Goal: Navigation & Orientation: Find specific page/section

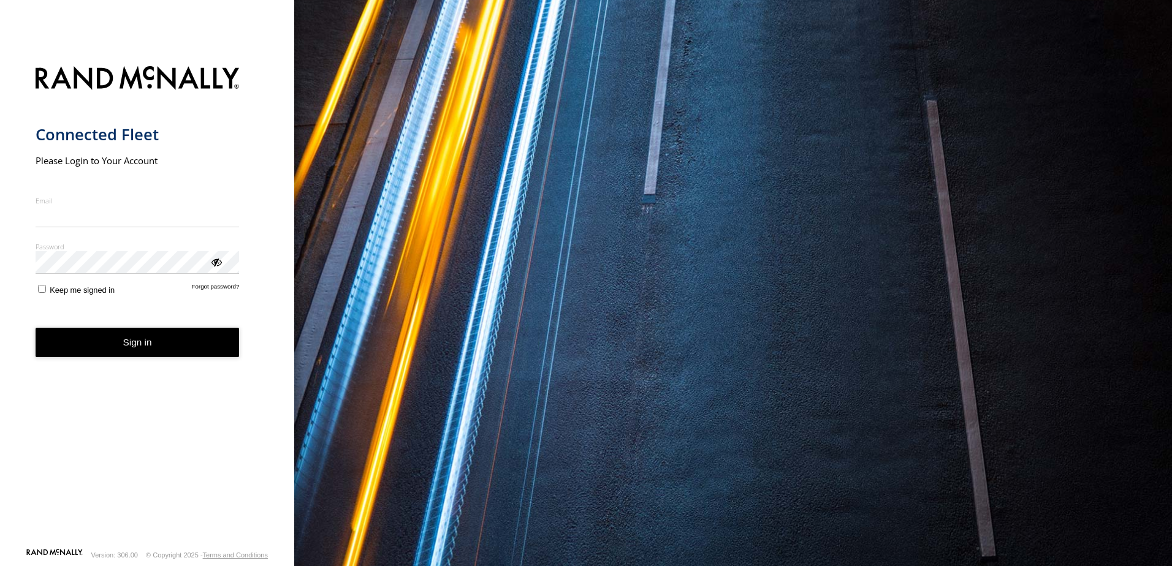
click at [67, 214] on input "Email" at bounding box center [138, 216] width 204 height 22
type input "**********"
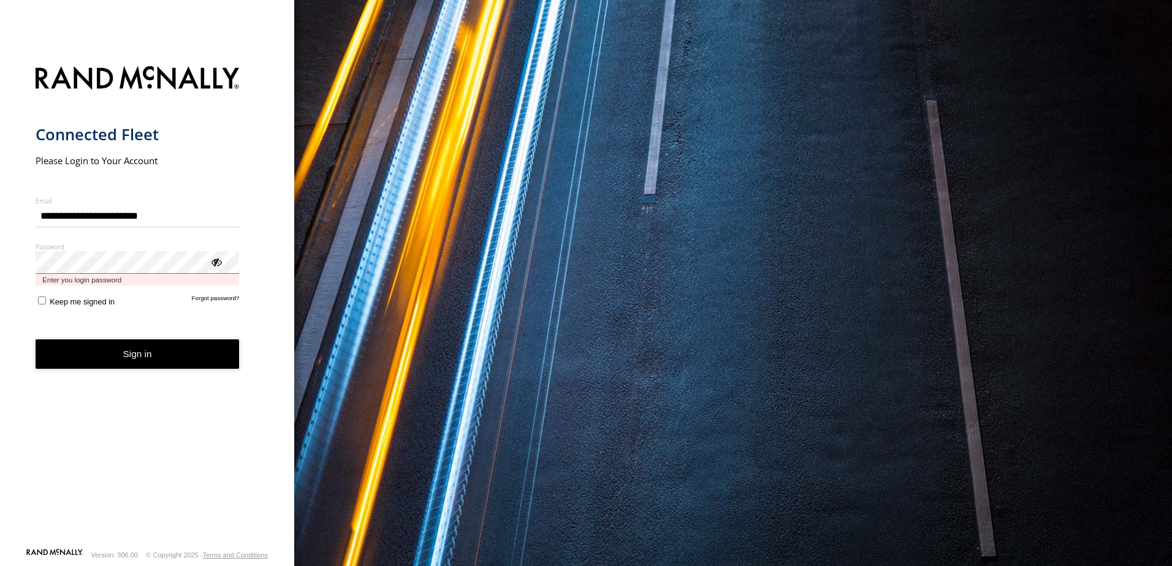
click at [36, 340] on button "Sign in" at bounding box center [138, 355] width 204 height 30
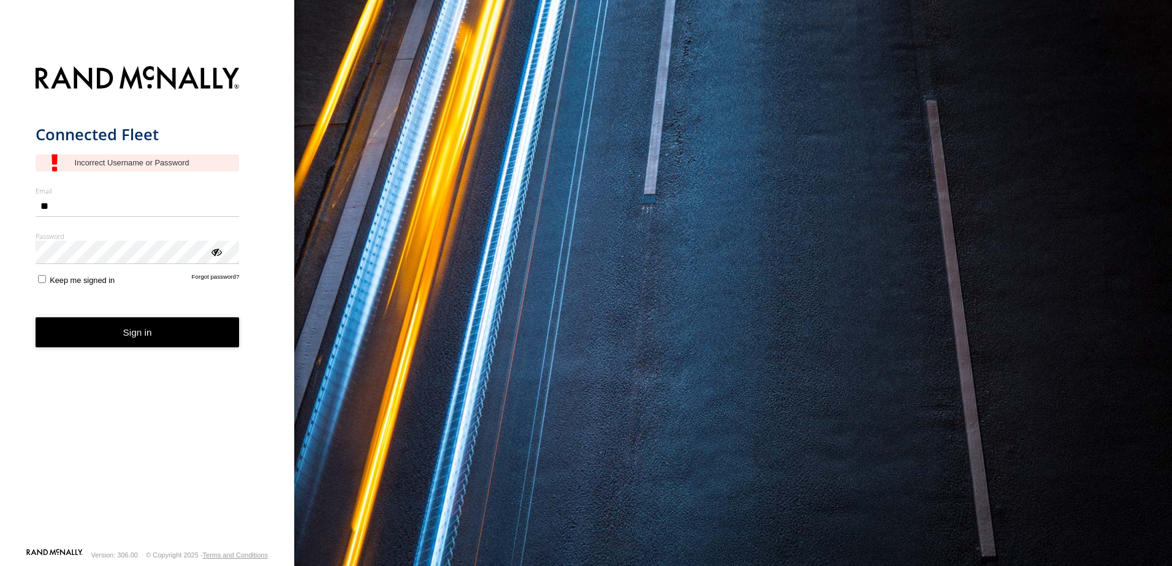
type input "*"
type input "**********"
click at [148, 241] on label "Password" at bounding box center [138, 236] width 204 height 9
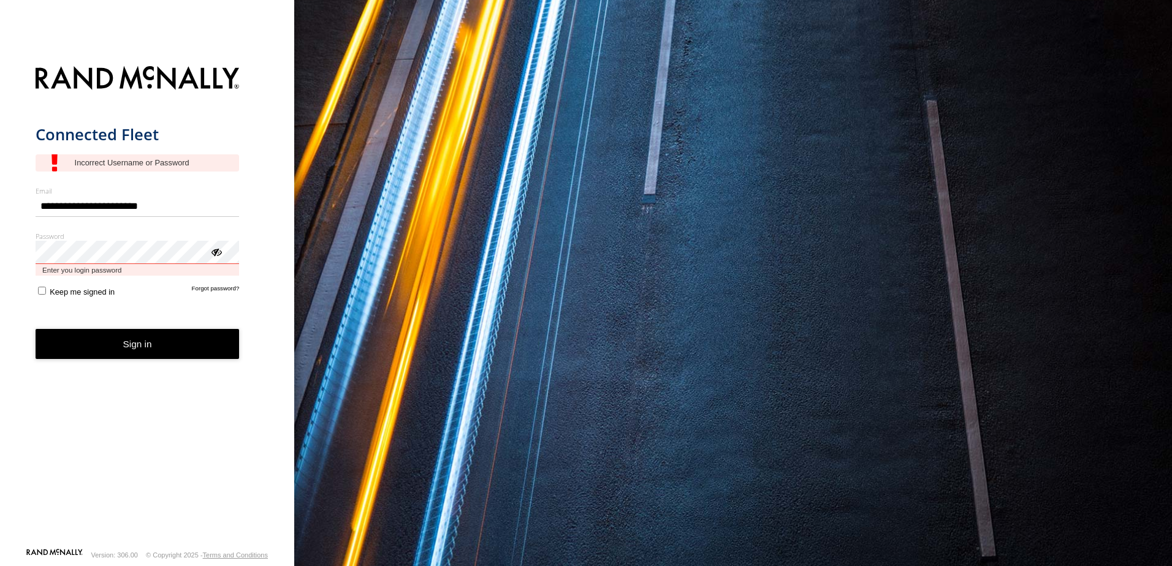
click at [36, 329] on button "Sign in" at bounding box center [138, 344] width 204 height 30
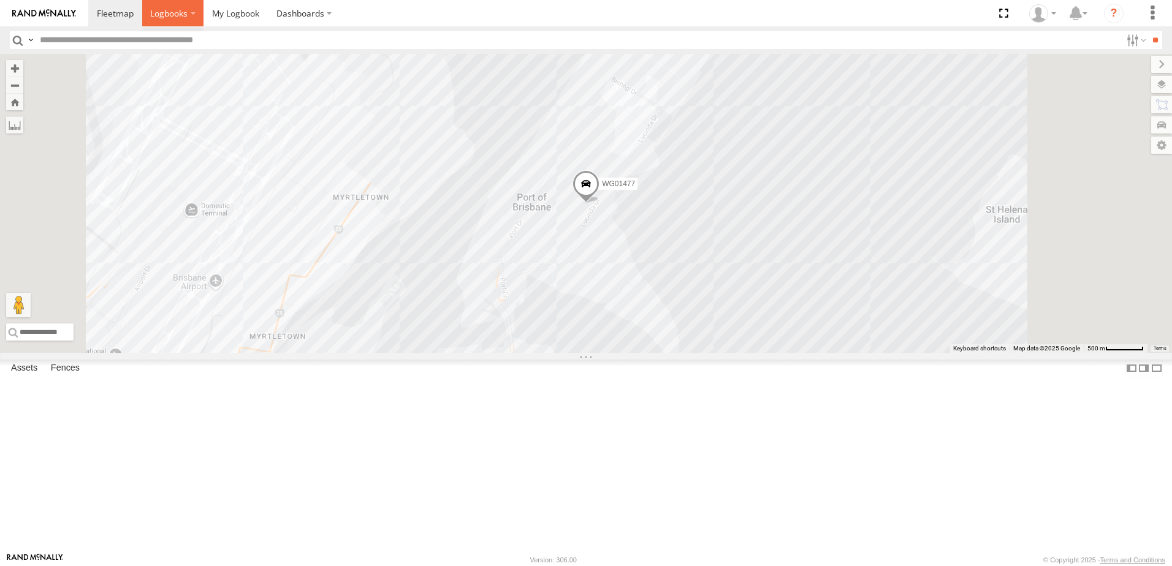
click at [177, 21] on label at bounding box center [173, 13] width 62 height 26
click at [224, 15] on span at bounding box center [235, 13] width 47 height 12
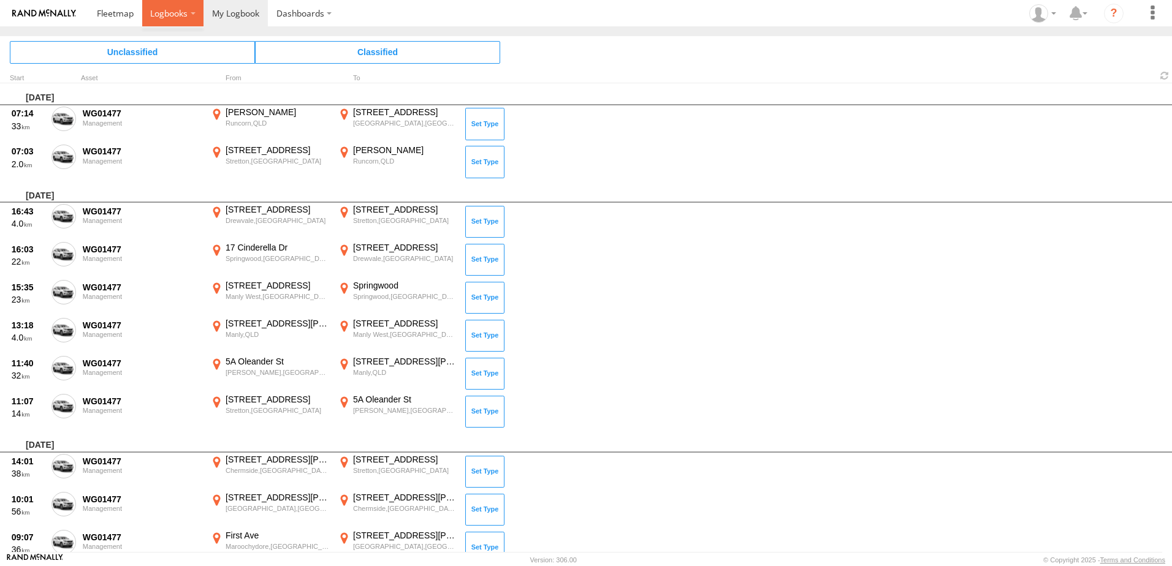
click at [163, 12] on span at bounding box center [168, 13] width 37 height 12
click at [105, 10] on span at bounding box center [115, 13] width 37 height 12
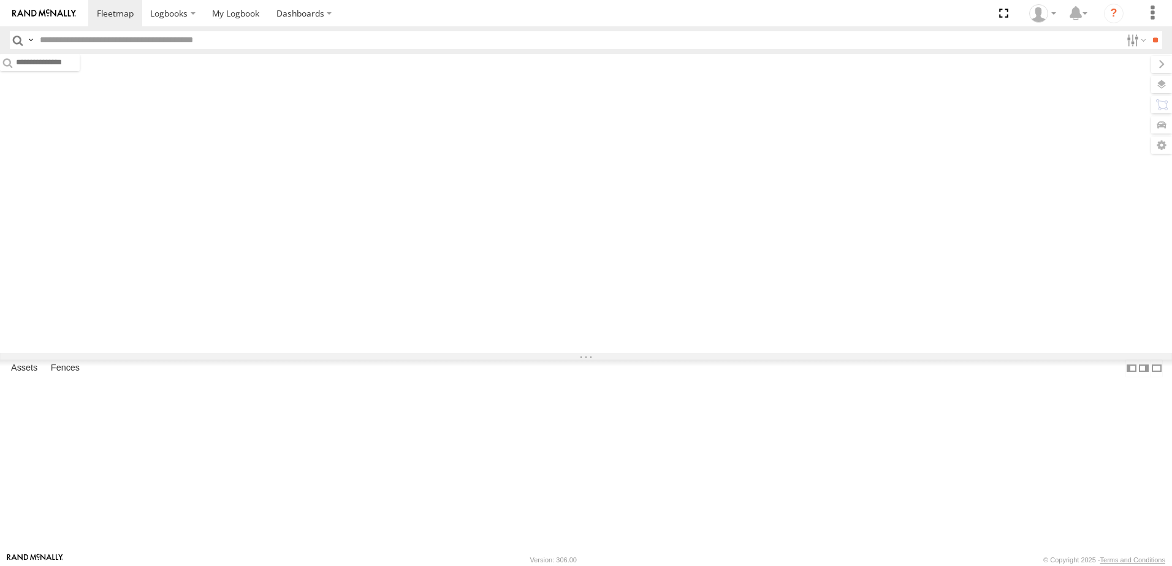
click at [60, 16] on img at bounding box center [44, 13] width 64 height 9
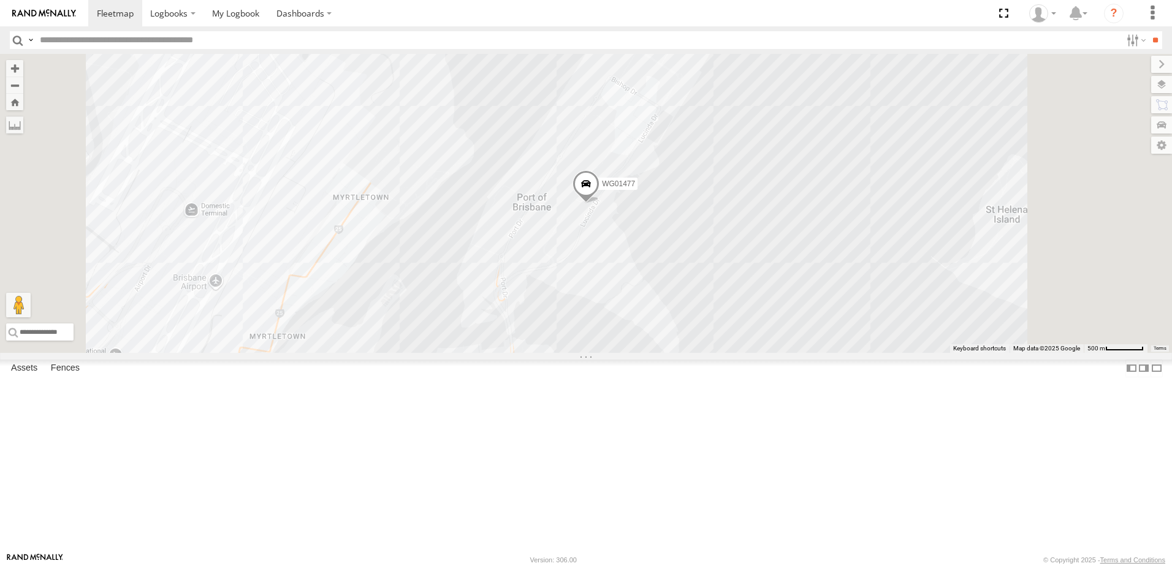
click at [0, 0] on span at bounding box center [0, 0] width 0 height 0
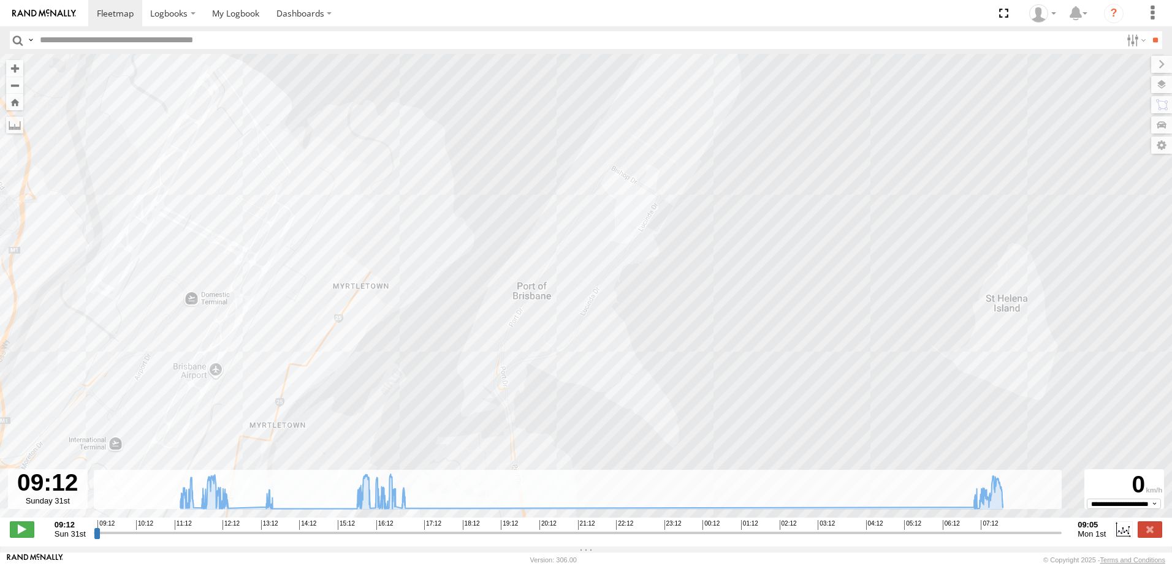
type input "**********"
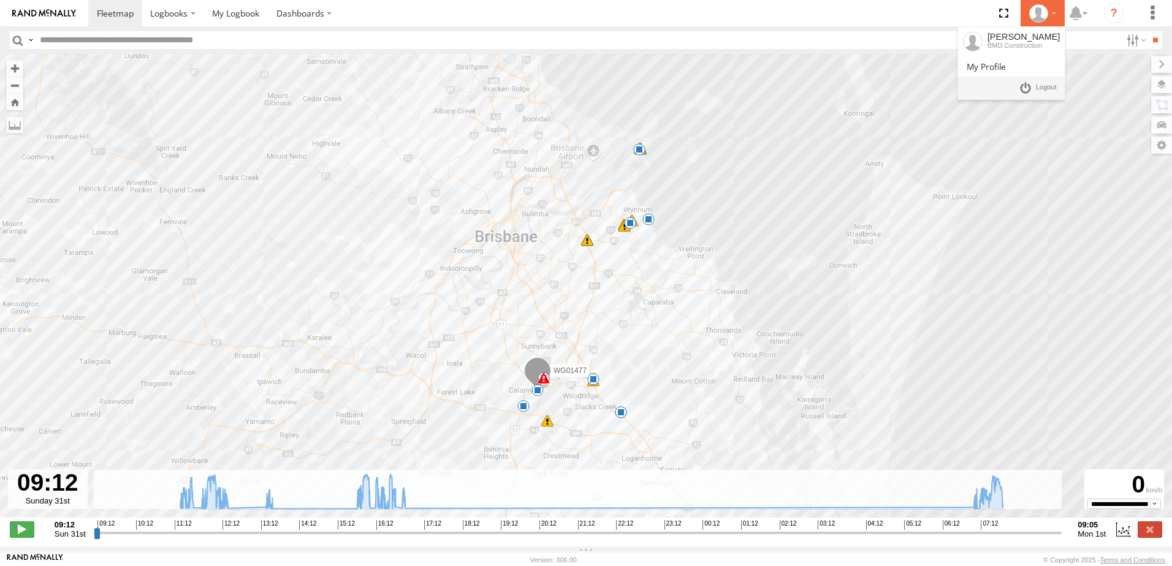
click at [1044, 18] on icon at bounding box center [1038, 13] width 18 height 18
click at [1006, 61] on span at bounding box center [986, 67] width 39 height 12
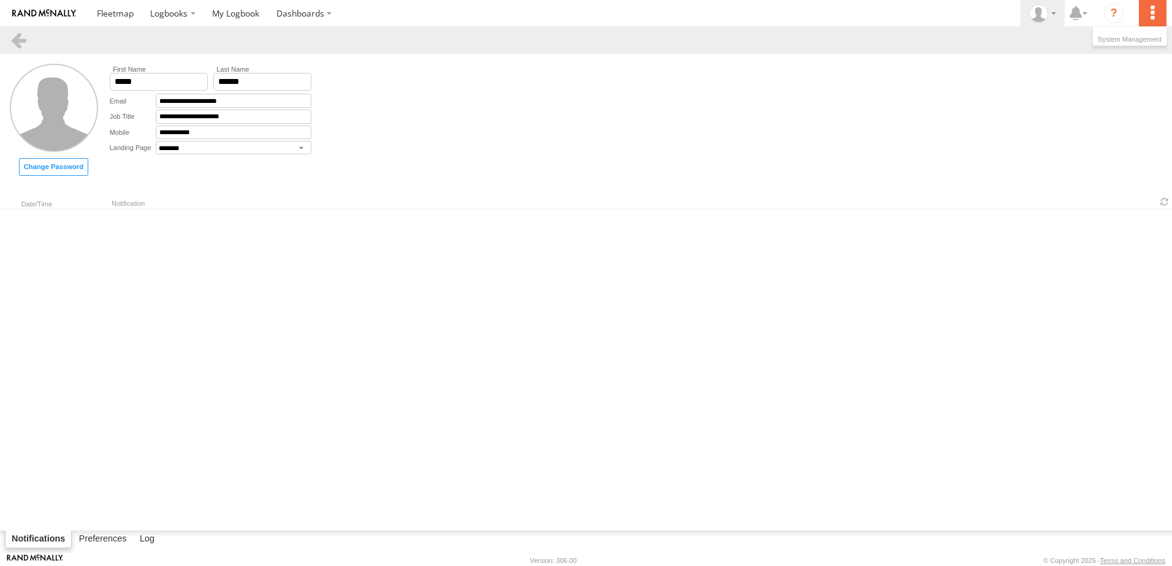
click at [1155, 17] on label at bounding box center [1152, 13] width 27 height 26
click at [75, 13] on img at bounding box center [44, 13] width 64 height 9
